Goal: Transaction & Acquisition: Purchase product/service

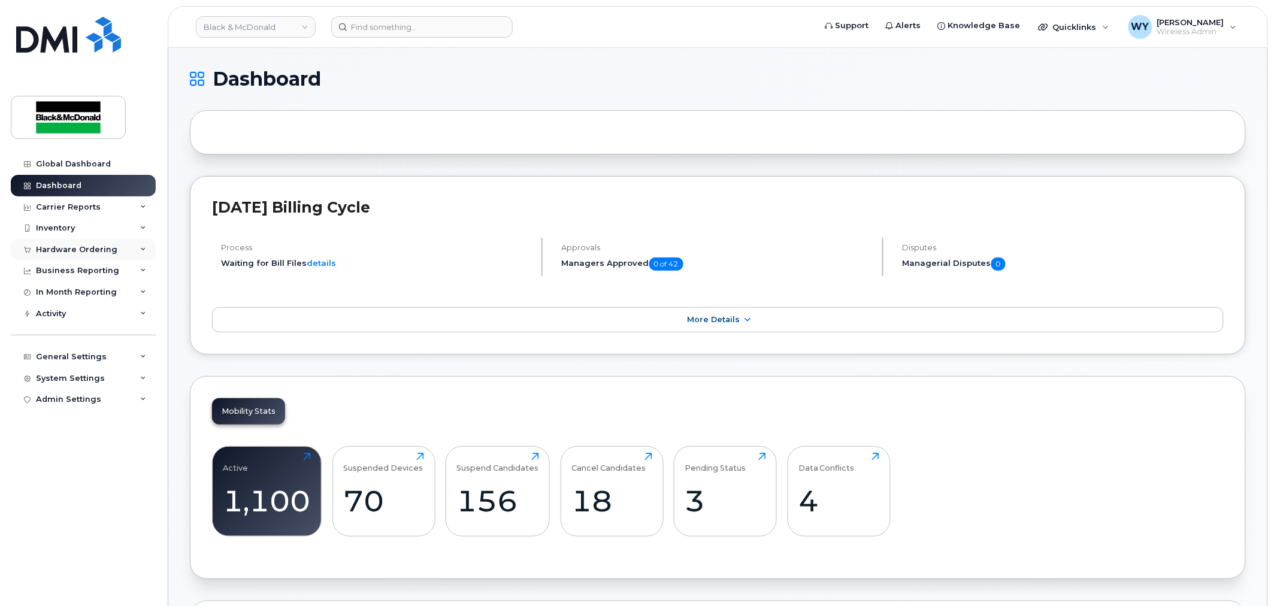
click at [93, 243] on div "Hardware Ordering" at bounding box center [83, 250] width 145 height 22
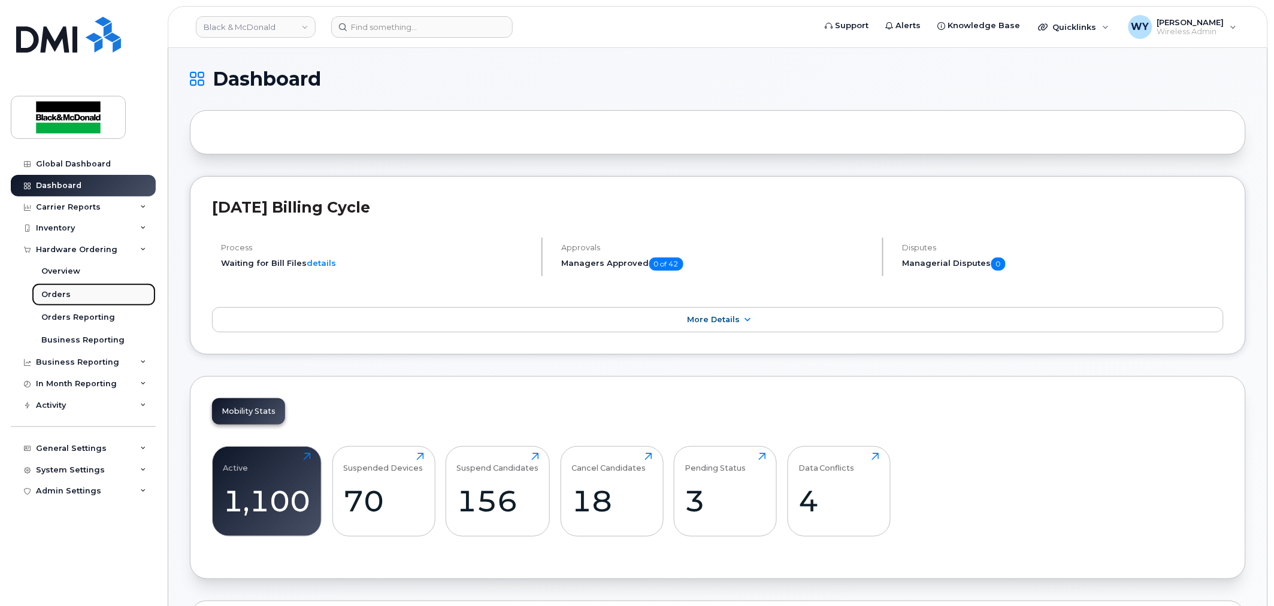
click at [64, 295] on div "Orders" at bounding box center [55, 294] width 29 height 11
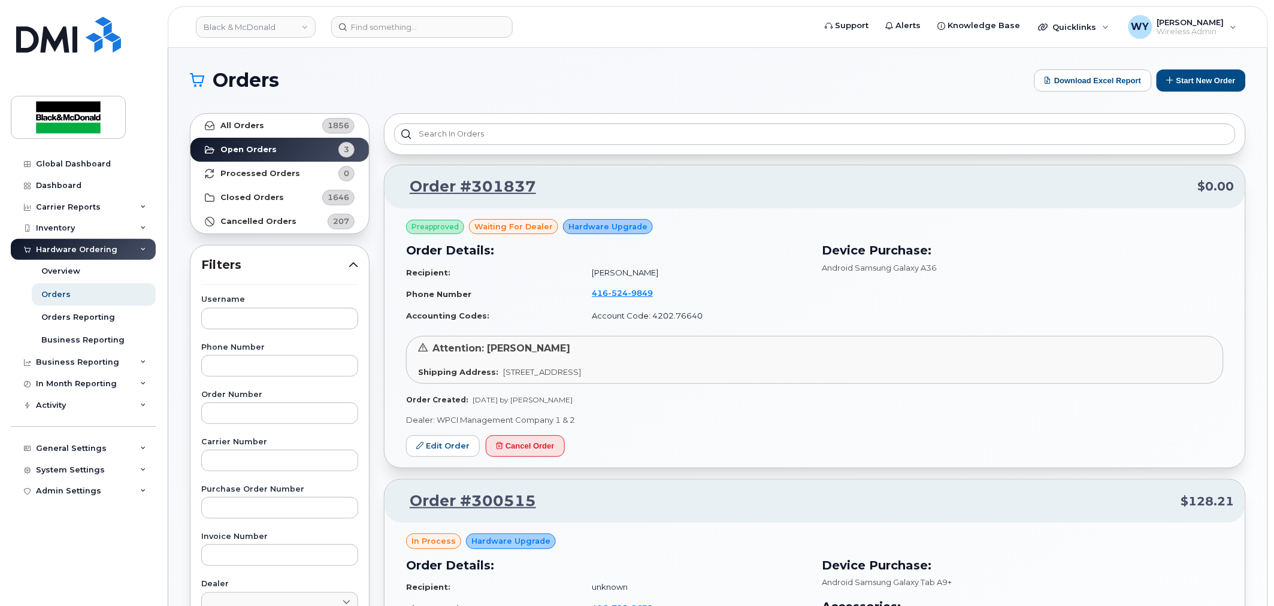
click at [1222, 96] on section "Orders Download Excel Report Start New Order All Orders 1856 Open Orders 3 Proc…" at bounding box center [718, 593] width 1056 height 1049
click at [1220, 88] on button "Start New Order" at bounding box center [1200, 80] width 89 height 22
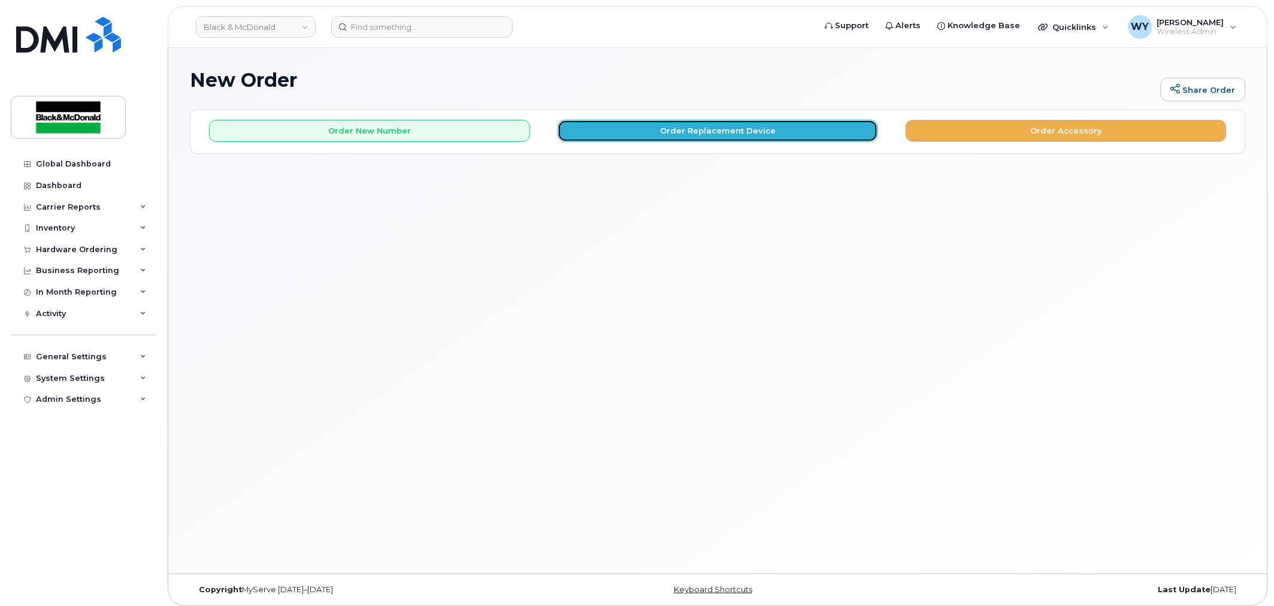
click at [746, 136] on button "Order Replacement Device" at bounding box center [718, 131] width 321 height 22
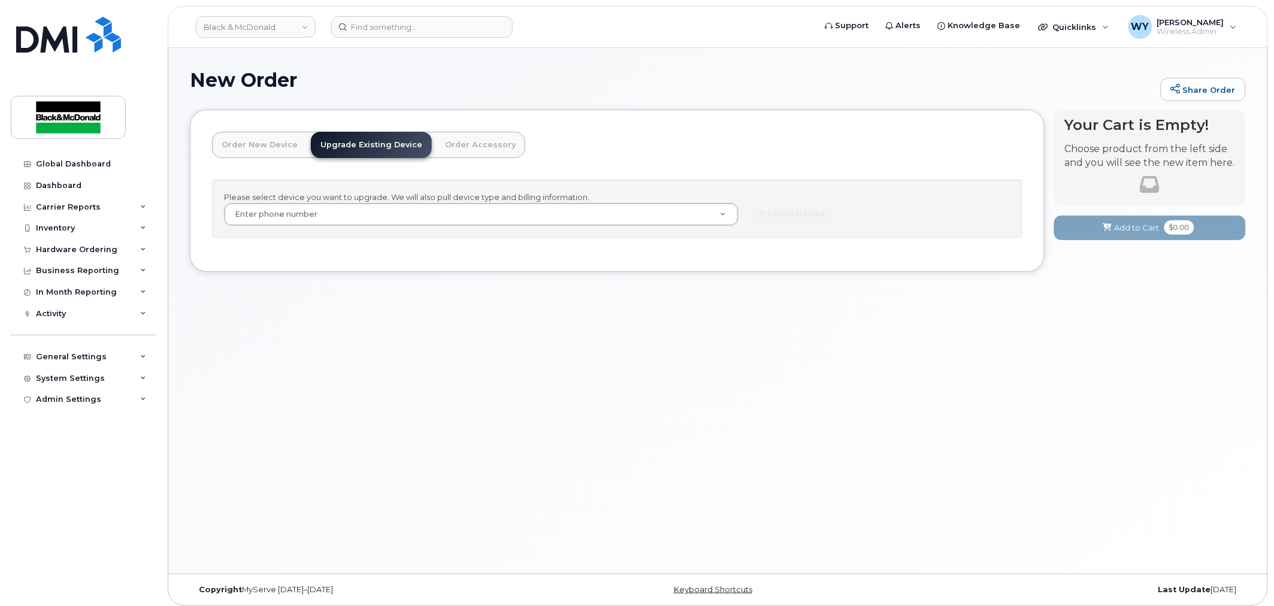
click at [238, 152] on link "Order New Device" at bounding box center [259, 145] width 95 height 26
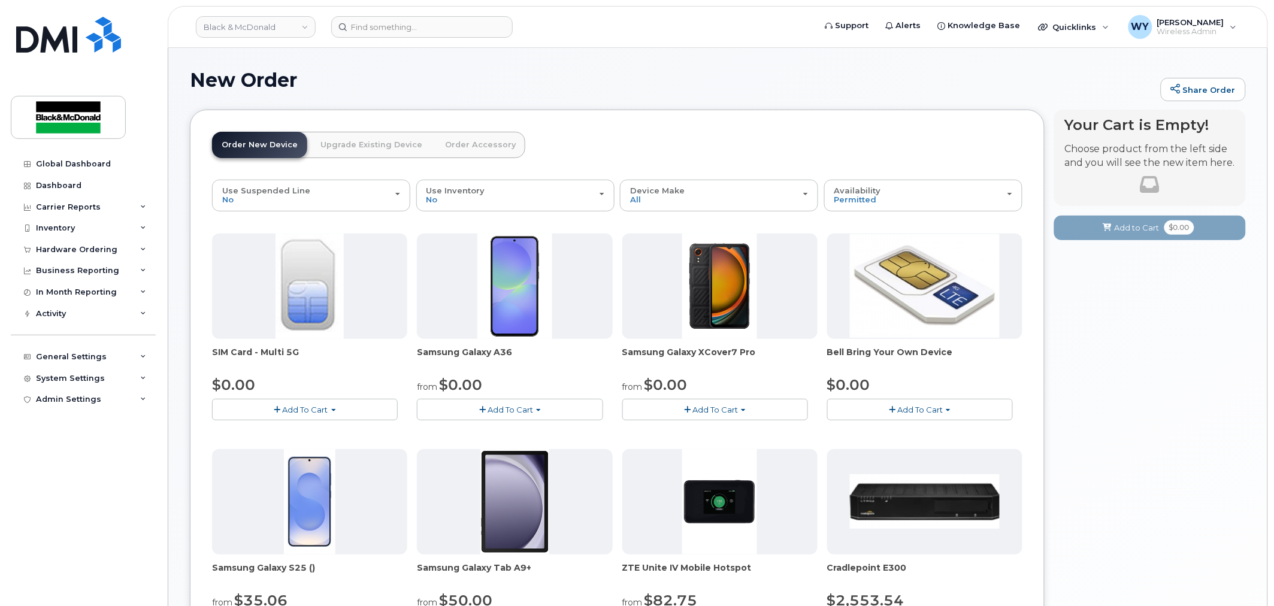
drag, startPoint x: 540, startPoint y: 570, endPoint x: 415, endPoint y: 569, distance: 124.6
click at [415, 569] on div "SIM Card - Multi 5G $0.00 Add To Cart $0.00 - New Activation Samsung Galaxy A36…" at bounding box center [617, 552] width 810 height 637
copy span "Samsung Galaxy Tab A9+"
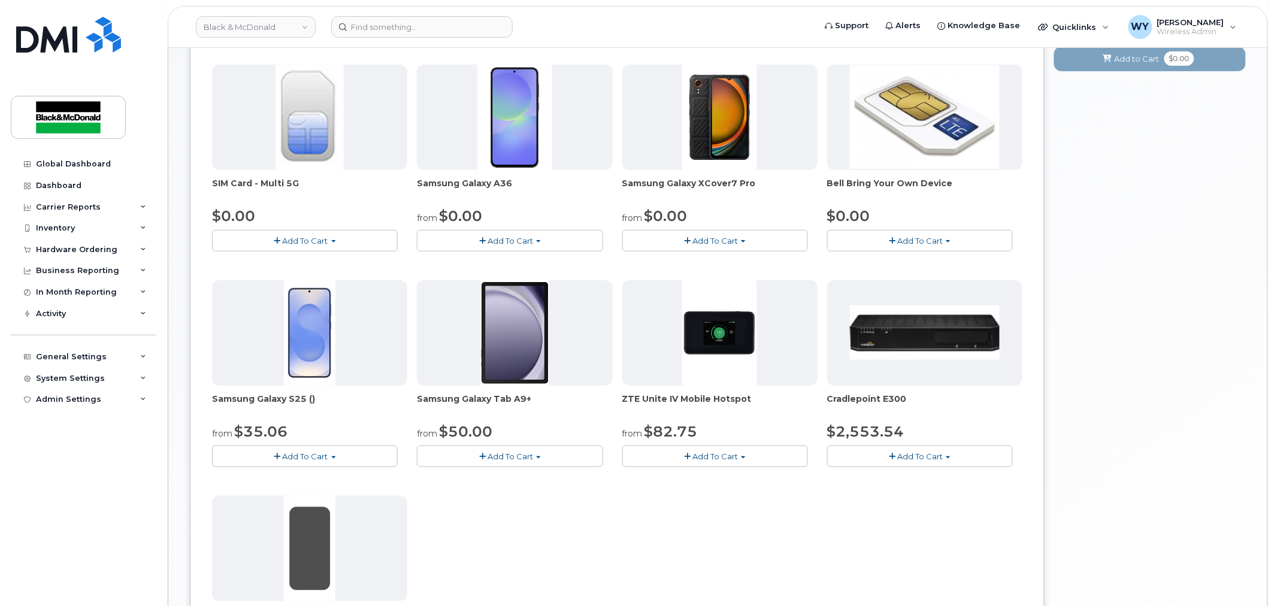
scroll to position [199, 0]
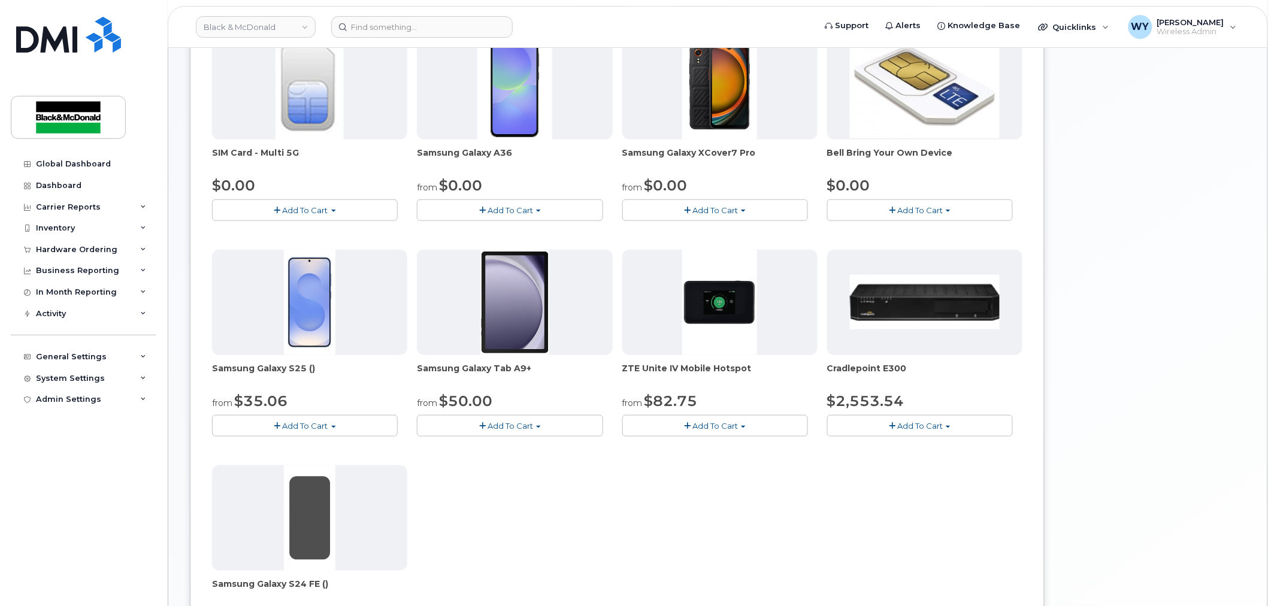
click at [531, 320] on img at bounding box center [514, 302] width 69 height 105
drag, startPoint x: 483, startPoint y: 378, endPoint x: 516, endPoint y: 368, distance: 34.5
click at [485, 378] on span "Samsung Galaxy Tab A9+" at bounding box center [514, 374] width 195 height 24
